Goal: Information Seeking & Learning: Learn about a topic

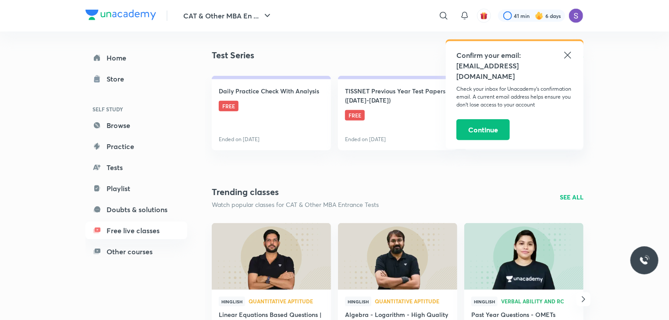
click at [566, 50] on icon at bounding box center [567, 55] width 11 height 11
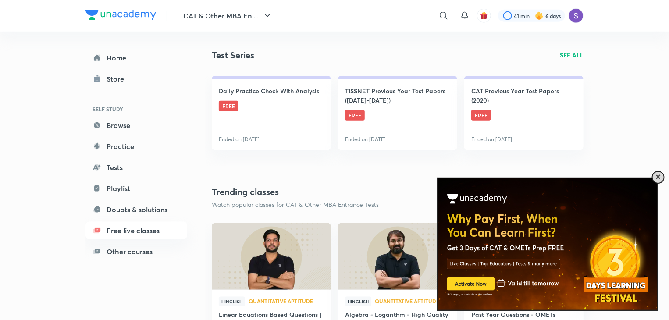
click at [659, 173] on div at bounding box center [657, 176] width 13 height 13
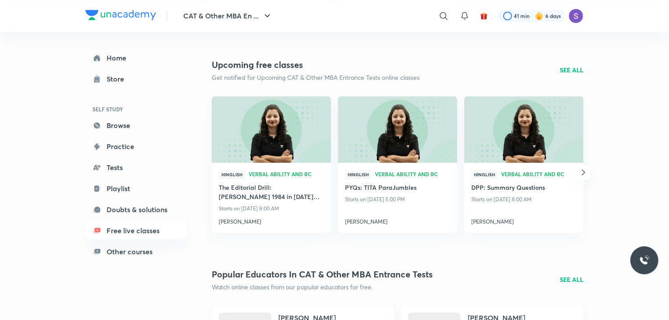
scroll to position [941, 0]
click at [581, 176] on icon "button" at bounding box center [583, 172] width 11 height 11
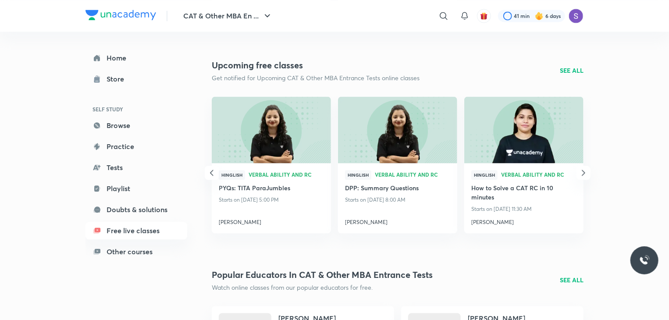
click at [581, 176] on icon "button" at bounding box center [583, 172] width 11 height 11
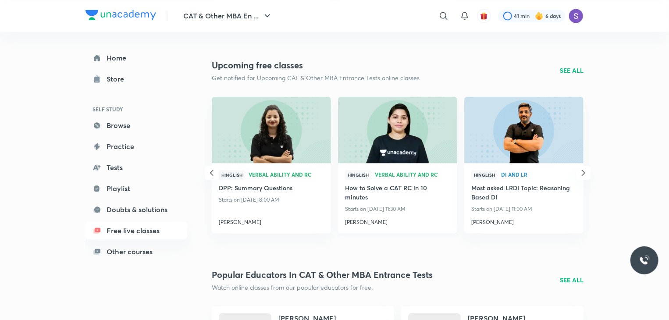
click at [375, 226] on div "Hinglish Verbal Ability and RC How to Solve a CAT RC in 10 minutes Starts on [D…" at bounding box center [397, 198] width 119 height 70
click at [373, 225] on h4 "[PERSON_NAME]" at bounding box center [397, 220] width 105 height 11
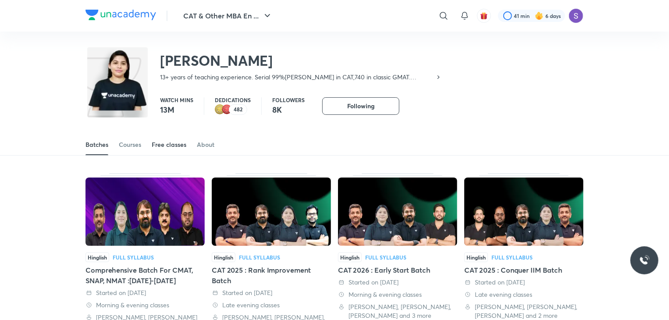
click at [156, 147] on div "Free classes" at bounding box center [169, 144] width 35 height 9
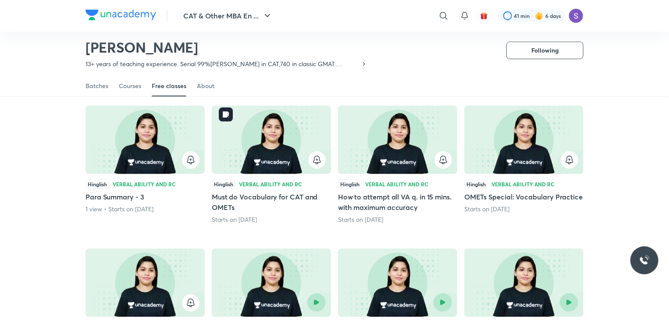
scroll to position [78, 0]
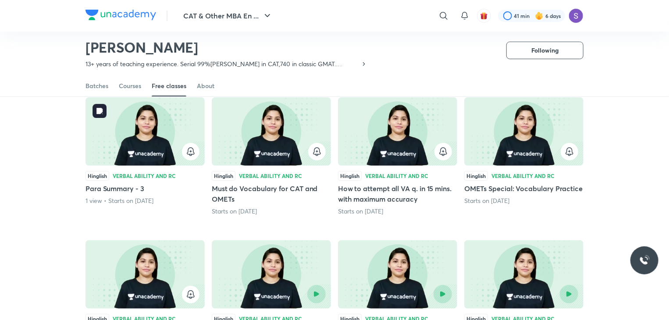
click at [188, 160] on div at bounding box center [145, 152] width 109 height 18
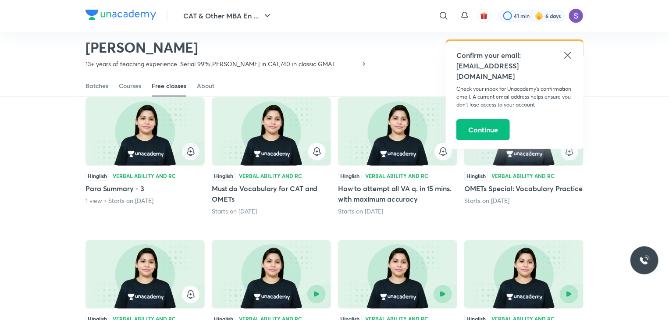
click at [189, 156] on icon "button" at bounding box center [190, 151] width 11 height 11
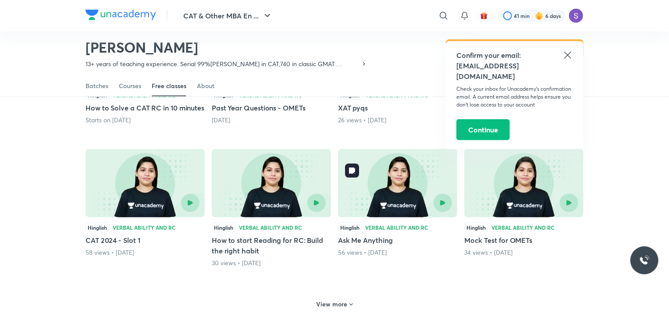
scroll to position [304, 0]
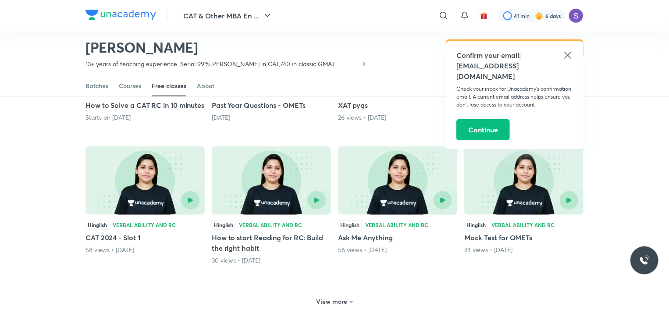
click at [346, 306] on h6 "View more" at bounding box center [331, 301] width 31 height 9
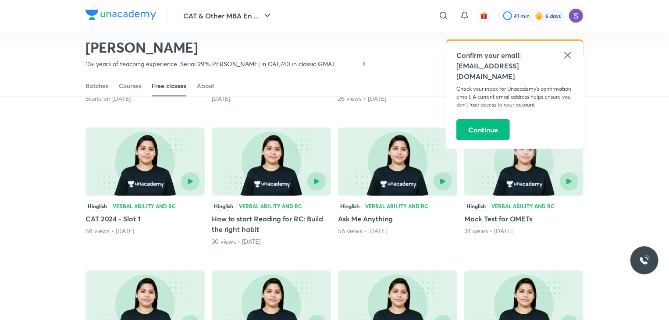
scroll to position [328, 0]
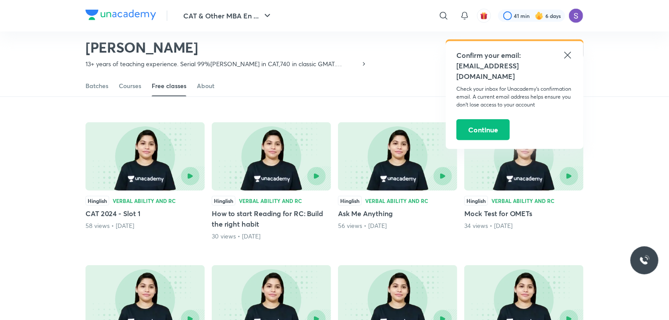
click at [567, 55] on icon at bounding box center [567, 55] width 7 height 7
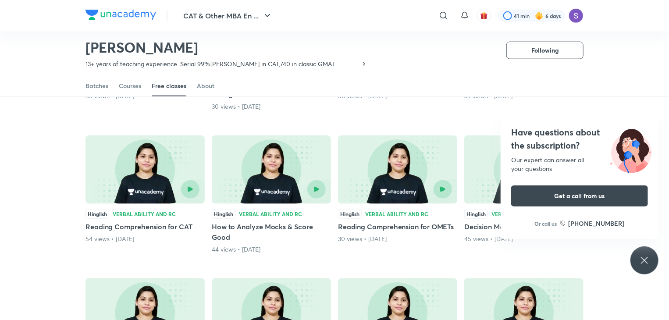
scroll to position [461, 0]
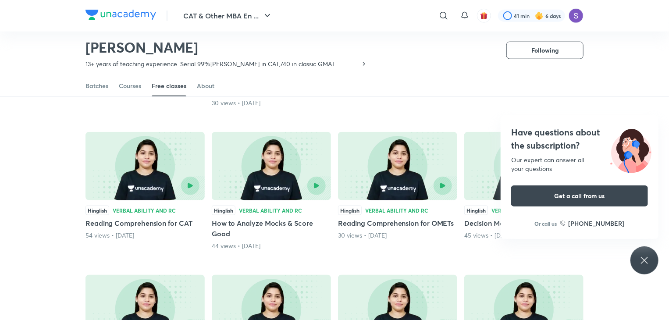
click at [643, 264] on icon at bounding box center [644, 260] width 11 height 11
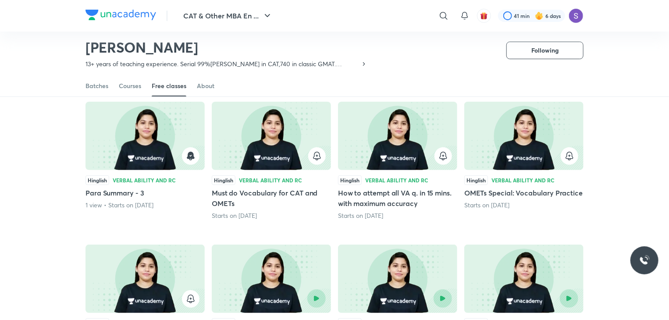
scroll to position [83, 0]
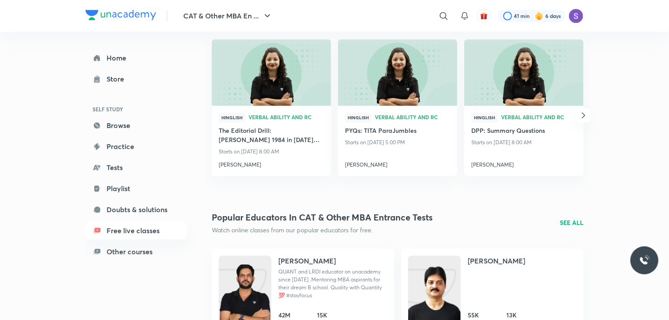
scroll to position [979, 0]
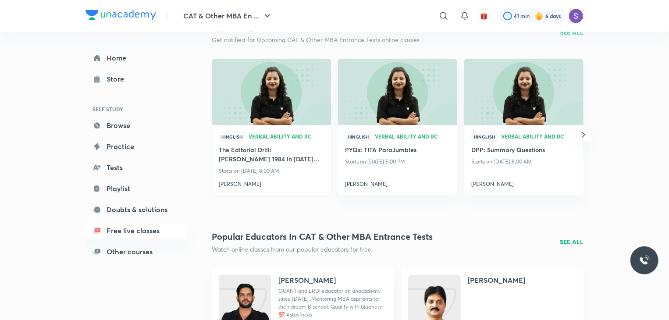
click at [229, 182] on h4 "[PERSON_NAME]" at bounding box center [271, 182] width 105 height 11
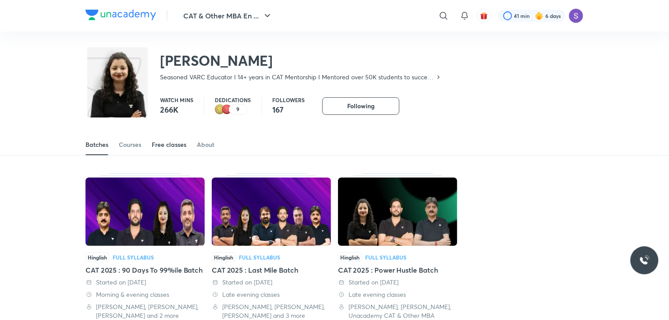
click at [165, 144] on div "Free classes" at bounding box center [169, 144] width 35 height 9
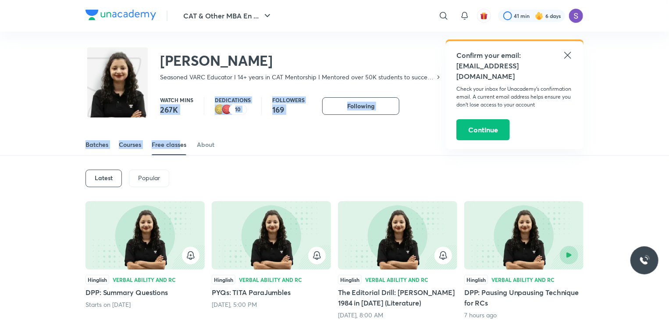
drag, startPoint x: 158, startPoint y: 113, endPoint x: 181, endPoint y: 116, distance: 23.5
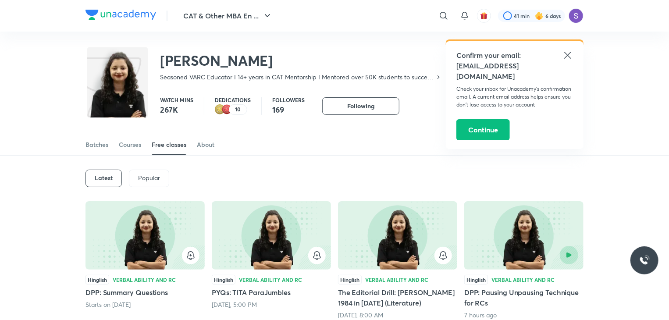
click at [283, 160] on div "Latest Popular" at bounding box center [334, 179] width 498 height 46
click at [238, 72] on div "[PERSON_NAME] Seasoned VARC Educator I 14+ years in CAT Mentorship I Mentored o…" at bounding box center [263, 64] width 356 height 36
drag, startPoint x: 238, startPoint y: 72, endPoint x: 253, endPoint y: 79, distance: 16.5
click at [253, 79] on div "[PERSON_NAME] Seasoned VARC Educator I 14+ years in CAT Mentorship I Mentored o…" at bounding box center [263, 64] width 356 height 36
click at [282, 133] on div "Batches Courses Free classes About" at bounding box center [334, 135] width 669 height 41
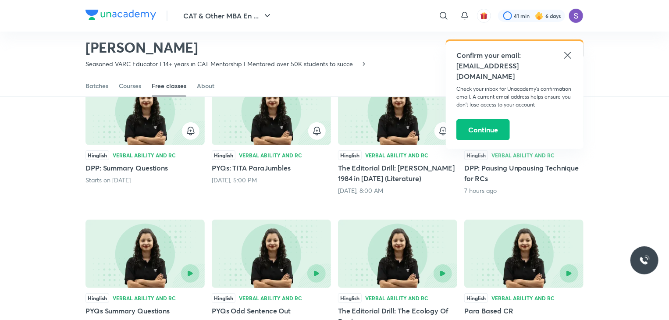
scroll to position [98, 0]
click at [317, 129] on icon "button" at bounding box center [317, 131] width 11 height 11
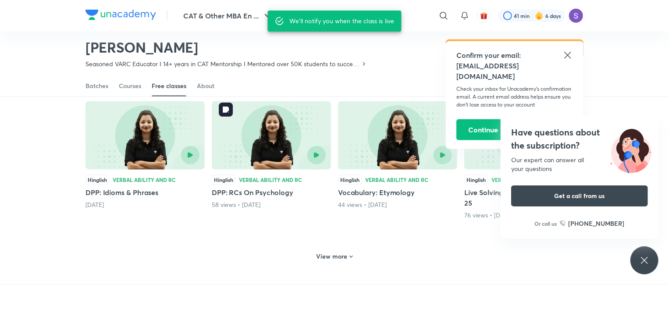
scroll to position [370, 0]
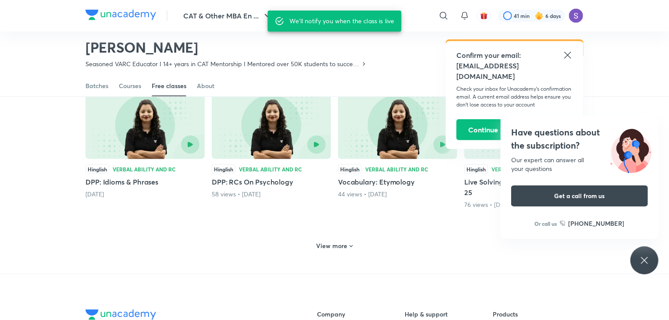
click at [333, 251] on div "View more" at bounding box center [334, 246] width 43 height 14
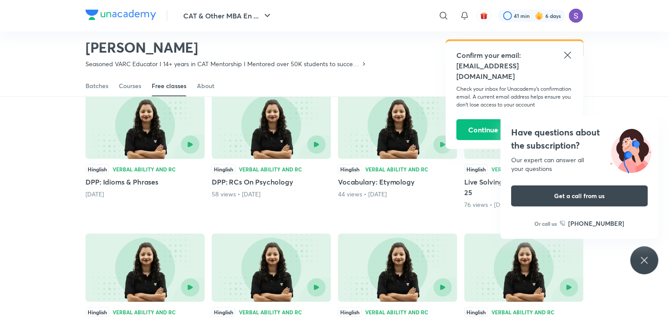
click at [634, 256] on div "Have questions about the subscription? Our expert can answer all your questions…" at bounding box center [644, 260] width 28 height 28
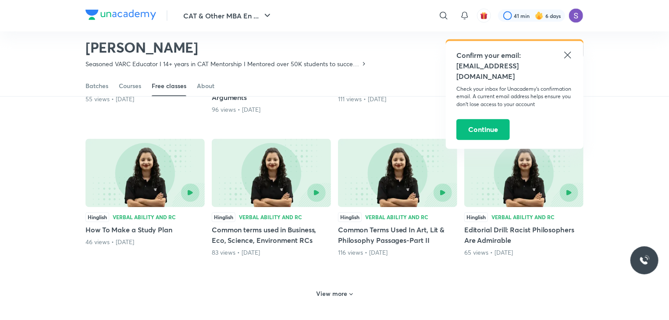
scroll to position [741, 0]
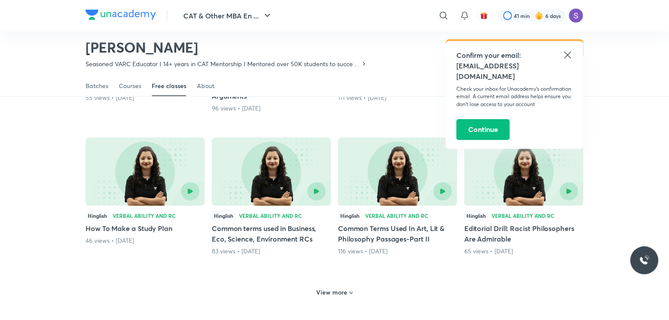
click at [323, 283] on div "View more" at bounding box center [334, 291] width 498 height 23
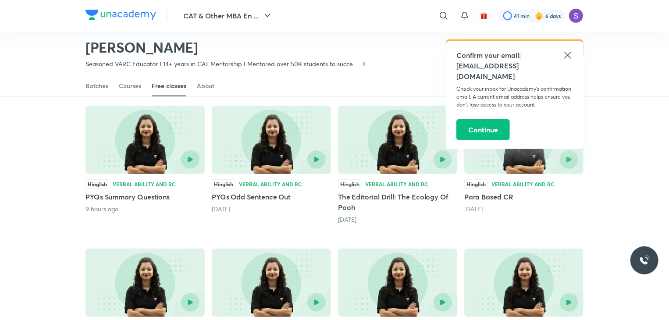
scroll to position [0, 0]
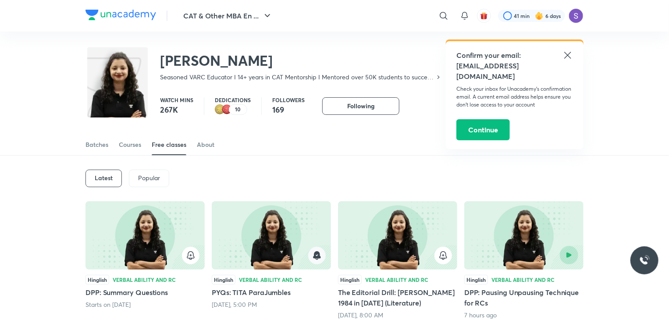
click at [154, 180] on p "Popular" at bounding box center [149, 177] width 22 height 7
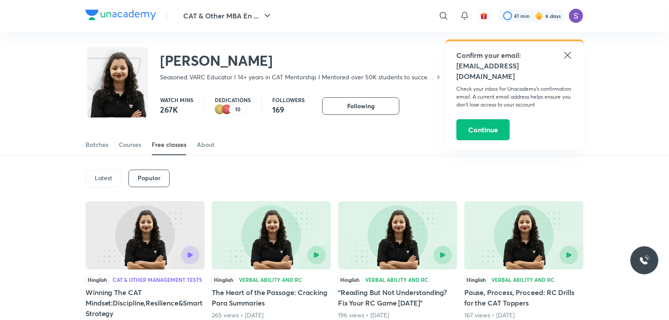
click at [99, 183] on div "Latest" at bounding box center [103, 179] width 36 height 18
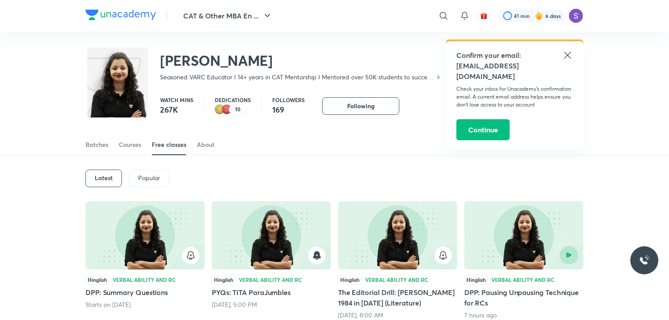
drag, startPoint x: 99, startPoint y: 183, endPoint x: 229, endPoint y: 163, distance: 131.6
click at [229, 163] on div "Latest Popular" at bounding box center [334, 179] width 498 height 46
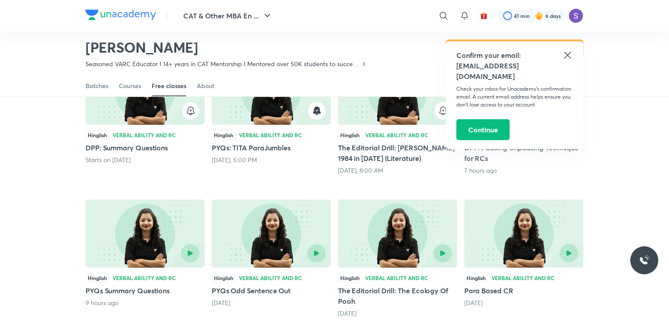
scroll to position [117, 0]
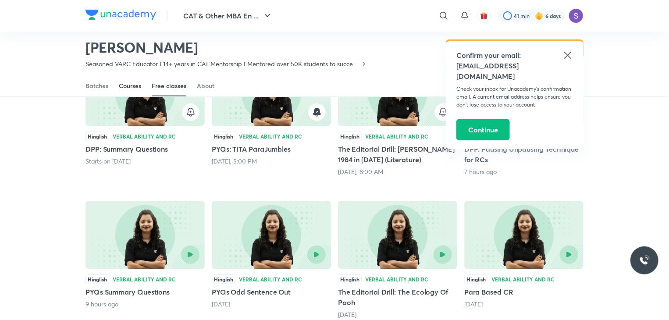
click at [124, 88] on div "Courses" at bounding box center [130, 85] width 22 height 9
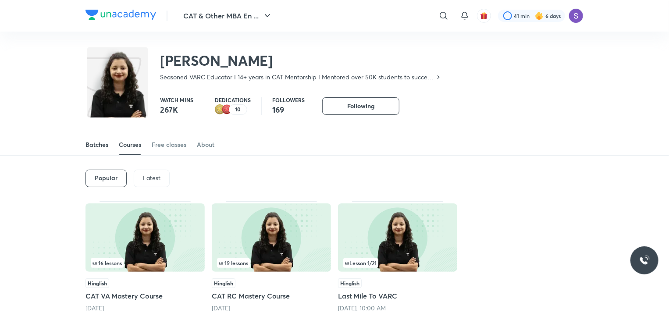
click at [103, 153] on link "Batches" at bounding box center [96, 144] width 23 height 21
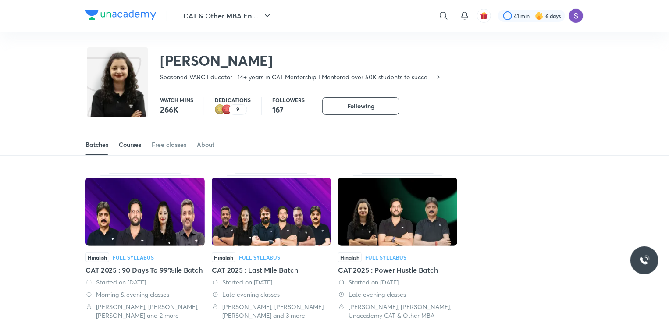
click at [129, 138] on link "Courses" at bounding box center [130, 144] width 22 height 21
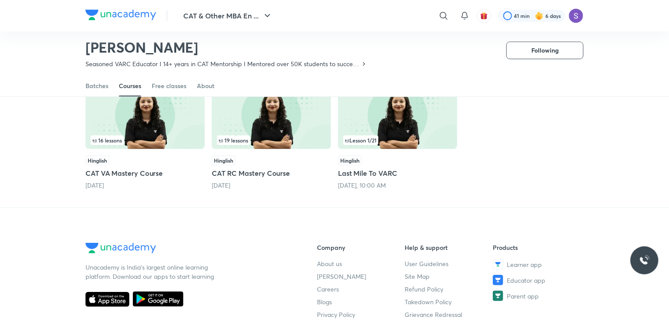
scroll to position [96, 0]
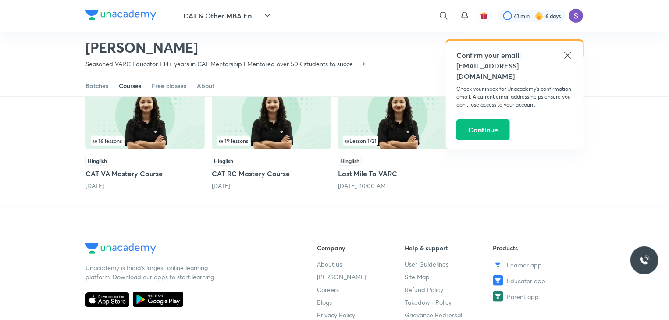
click at [257, 186] on div "[DATE]" at bounding box center [271, 185] width 119 height 9
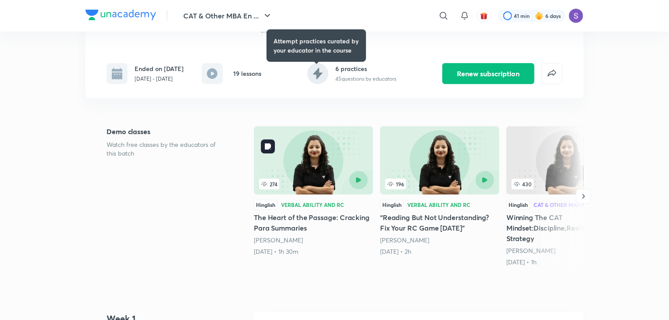
scroll to position [145, 0]
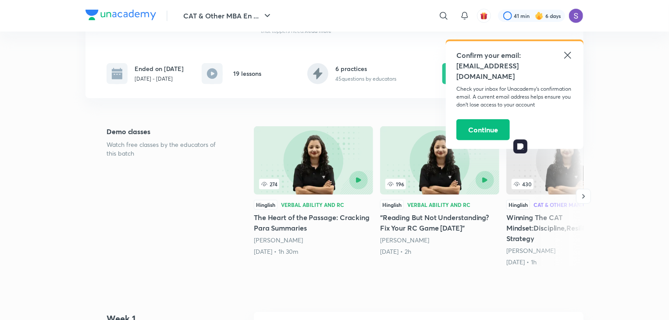
drag, startPoint x: 552, startPoint y: 188, endPoint x: 533, endPoint y: 177, distance: 22.2
click at [552, 188] on div at bounding box center [555, 196] width 56 height 140
click at [215, 78] on icon at bounding box center [212, 73] width 11 height 11
click at [228, 75] on div "19 lessons" at bounding box center [232, 73] width 60 height 21
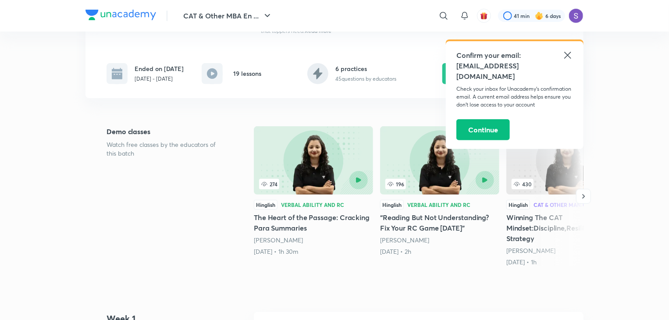
click at [319, 79] on icon at bounding box center [317, 73] width 21 height 21
click at [589, 197] on button "button" at bounding box center [583, 196] width 15 height 15
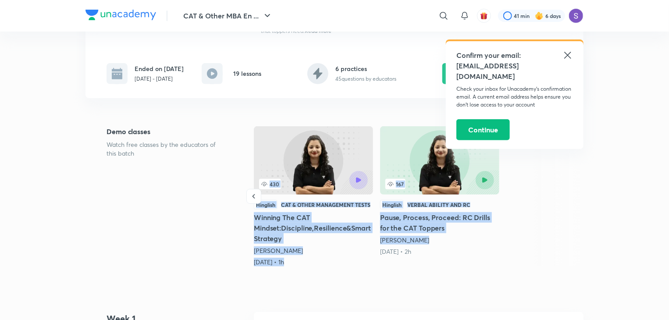
drag, startPoint x: 589, startPoint y: 197, endPoint x: 402, endPoint y: 242, distance: 192.6
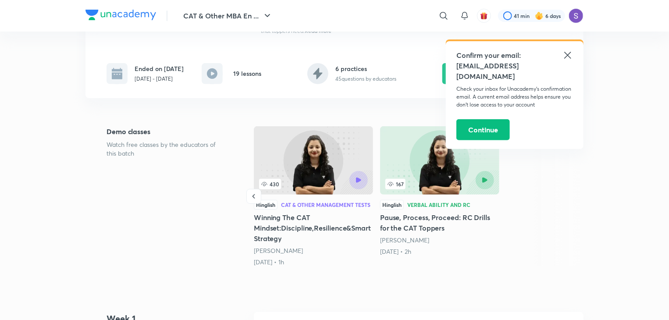
click at [471, 270] on div "Demo classes Watch free classes by the educators of this batch 274 Hinglish Ver…" at bounding box center [334, 198] width 498 height 144
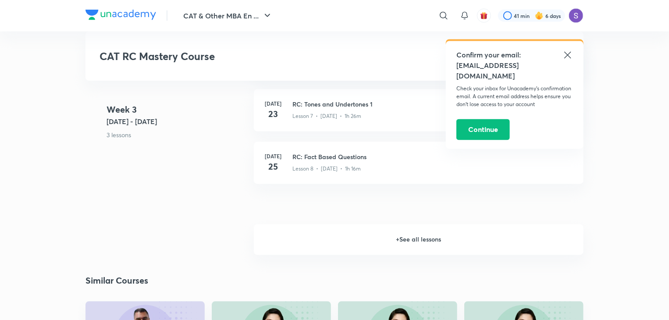
scroll to position [778, 0]
click at [305, 162] on h3 "RC: Fact Based Questions" at bounding box center [432, 156] width 280 height 9
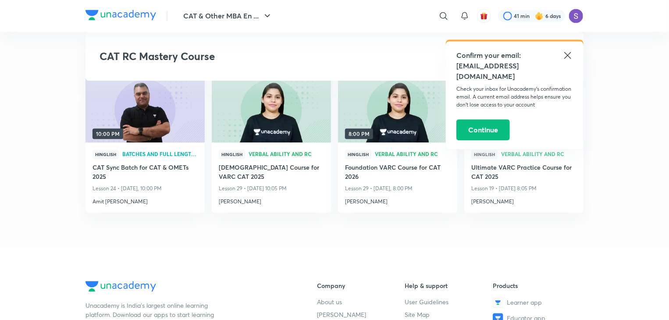
scroll to position [1004, 0]
click at [110, 206] on h4 "Amit [PERSON_NAME]" at bounding box center [144, 199] width 105 height 11
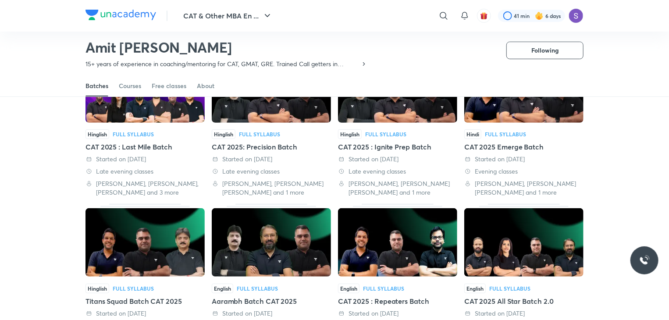
scroll to position [99, 0]
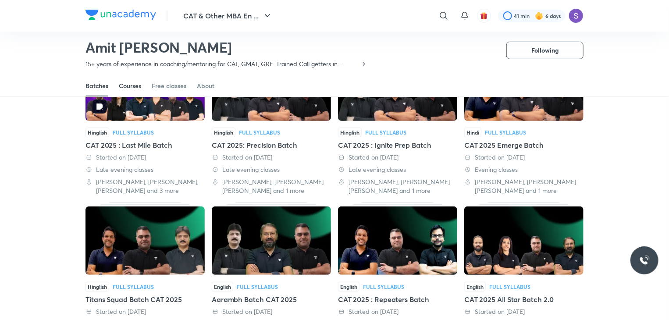
click at [120, 86] on div "Courses" at bounding box center [130, 85] width 22 height 9
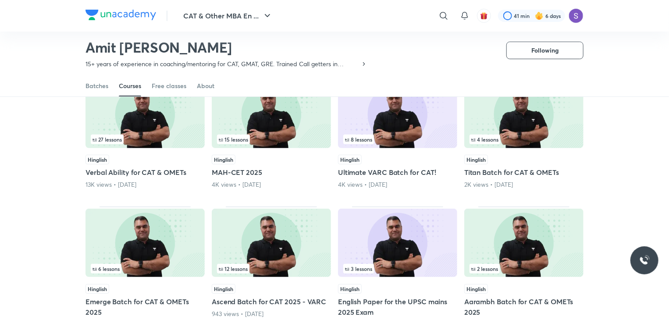
scroll to position [95, 0]
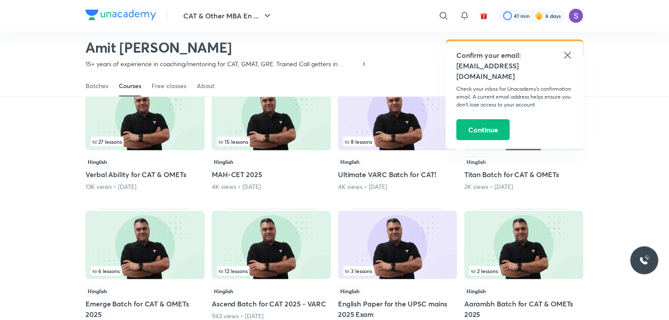
click at [103, 141] on span "27 lessons" at bounding box center [106, 141] width 29 height 5
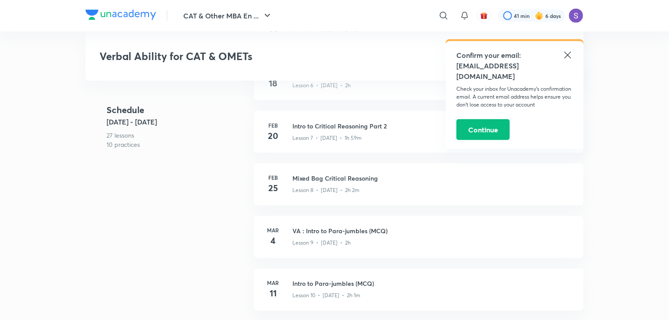
scroll to position [666, 0]
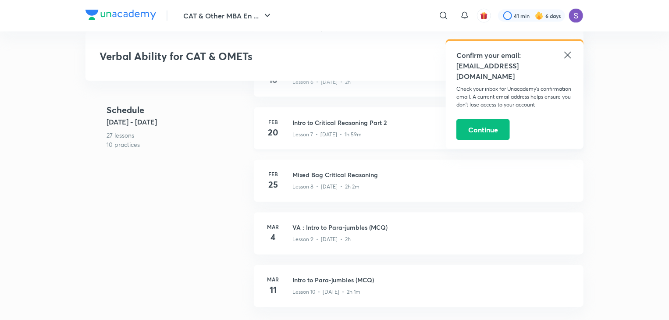
click at [317, 128] on div "Lesson 7 • [DATE] • 1h 59m" at bounding box center [432, 132] width 280 height 11
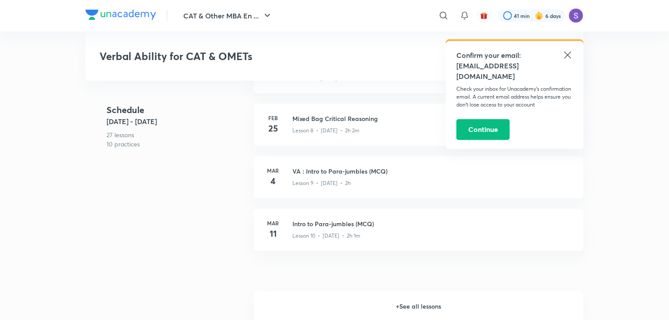
scroll to position [721, 0]
click at [396, 304] on h6 "+ See all lessons" at bounding box center [419, 307] width 330 height 31
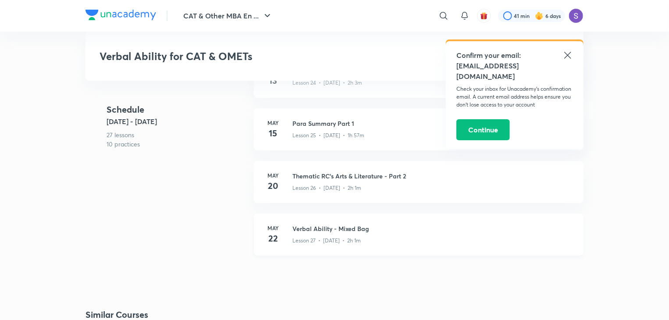
scroll to position [1666, 0]
click at [349, 241] on p "Lesson 27 • [DATE] • 2h 1m" at bounding box center [326, 239] width 68 height 8
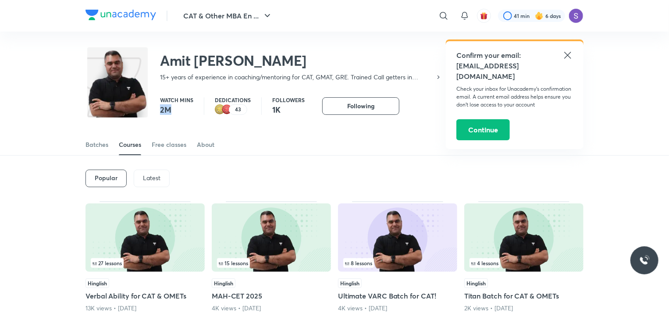
drag, startPoint x: 156, startPoint y: 107, endPoint x: 172, endPoint y: 113, distance: 17.7
click at [172, 113] on div "Watch mins 2M Dedications 43 Followers 1K Following Following Following" at bounding box center [334, 102] width 498 height 26
click at [179, 82] on div "Amit [PERSON_NAME] 15+ years of experience in coaching/mentoring for CAT, GMAT,…" at bounding box center [334, 60] width 498 height 57
click at [170, 139] on link "Free classes" at bounding box center [169, 144] width 35 height 21
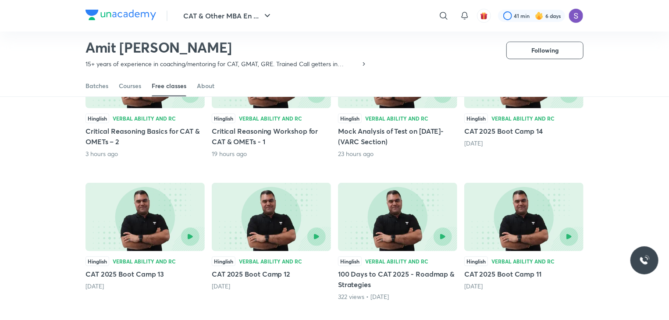
scroll to position [135, 0]
